Goal: Task Accomplishment & Management: Use online tool/utility

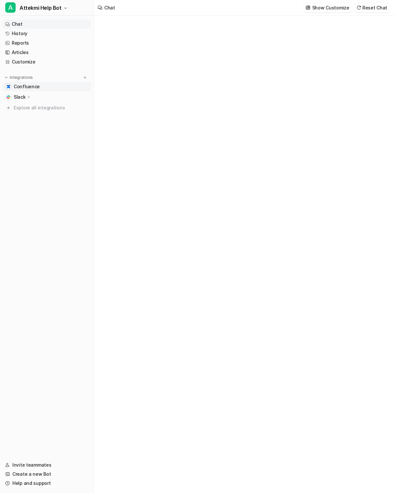
type textarea "**********"
click at [27, 87] on span "Confluence" at bounding box center [27, 86] width 26 height 7
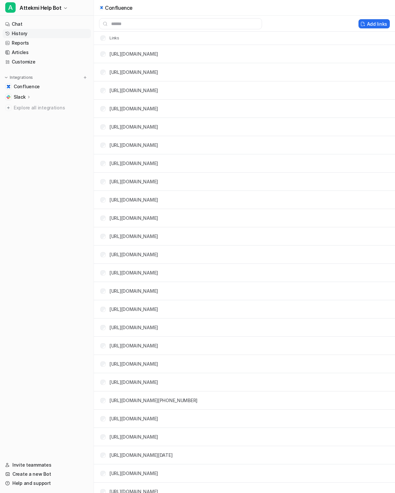
click at [34, 34] on link "History" at bounding box center [47, 33] width 88 height 9
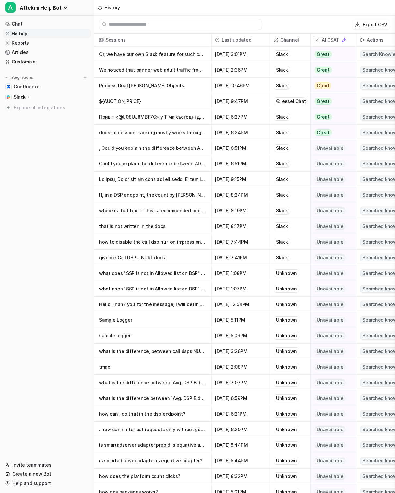
click at [166, 56] on p "Or, we have our own Slack feature for such cases when you need some quick, but i" at bounding box center [152, 55] width 107 height 16
click at [153, 228] on p "that is not written in the docs" at bounding box center [152, 227] width 107 height 16
click at [50, 52] on link "Articles" at bounding box center [47, 52] width 88 height 9
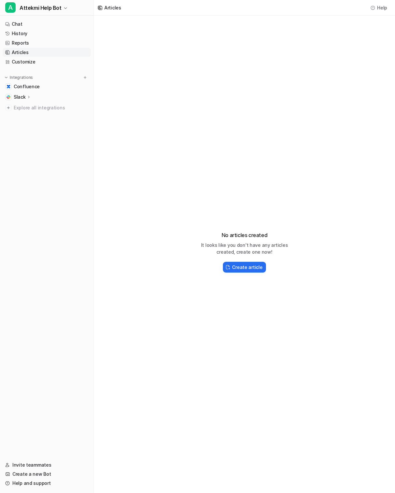
click at [47, 68] on nav "Chat History Reports Articles Customize Integrations Confluence Slack Overview …" at bounding box center [47, 236] width 94 height 439
click at [47, 62] on link "Customize" at bounding box center [47, 61] width 88 height 9
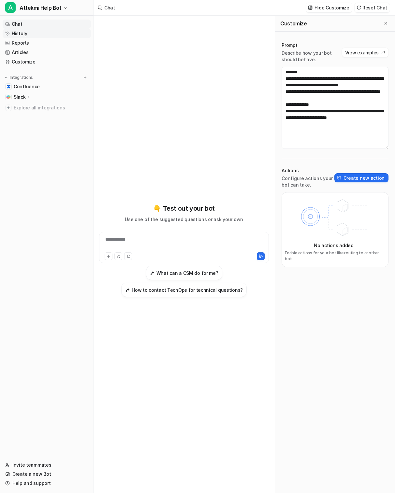
click at [32, 36] on link "History" at bounding box center [47, 33] width 88 height 9
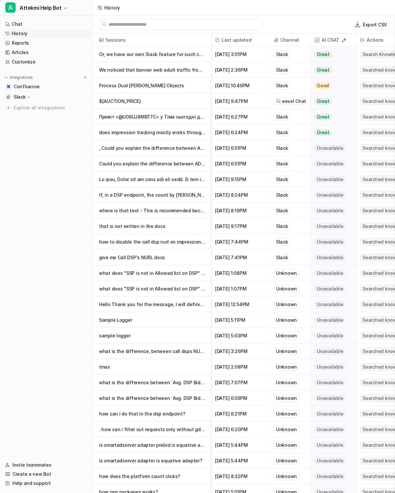
click at [160, 277] on p "what does "SSP is not in Allowed list on DSP" drop reason stand for?" at bounding box center [152, 274] width 107 height 16
click at [146, 319] on p "Sample Logger" at bounding box center [152, 321] width 107 height 16
click at [139, 179] on p at bounding box center [152, 180] width 107 height 16
click at [165, 89] on p "Process Dual [PERSON_NAME] Objects" at bounding box center [152, 86] width 107 height 16
click at [127, 137] on p "does impression tracking mostly works through "imptrackers" inside native respo…" at bounding box center [152, 133] width 107 height 16
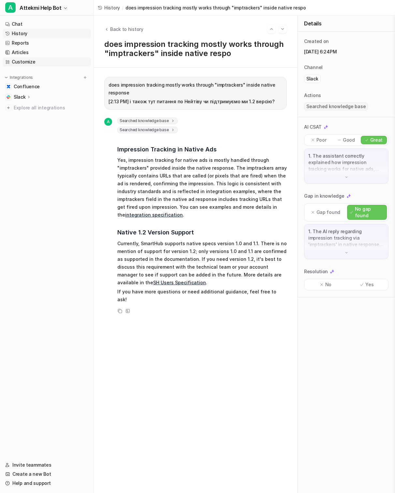
click at [22, 64] on link "Customize" at bounding box center [47, 61] width 88 height 9
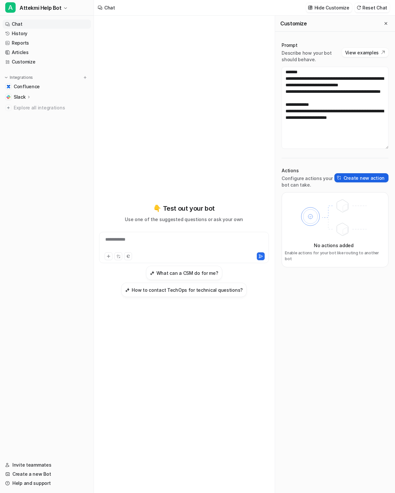
click at [358, 177] on button "Create new action" at bounding box center [361, 177] width 54 height 9
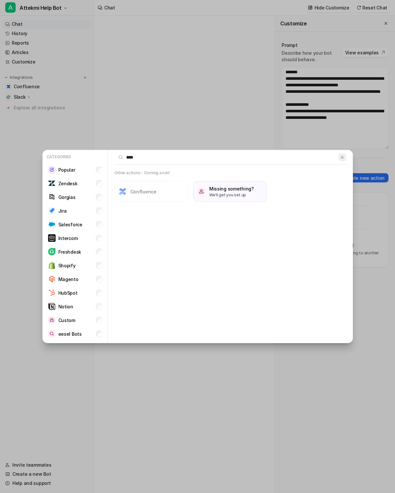
type input "****"
click at [342, 156] on img at bounding box center [342, 157] width 5 height 5
